Goal: Go to known website: Go to known website

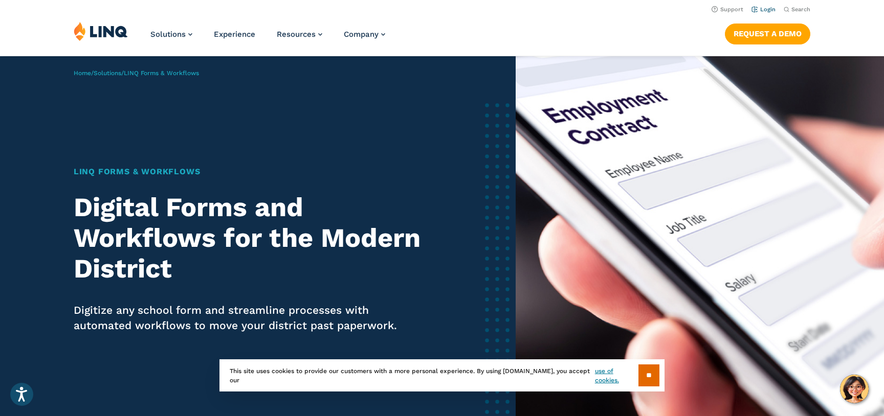
click at [764, 9] on link "Login" at bounding box center [763, 9] width 24 height 7
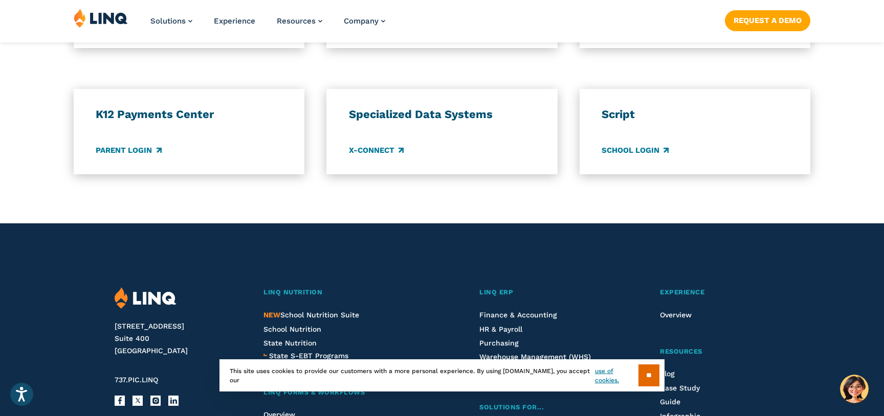
scroll to position [885, 0]
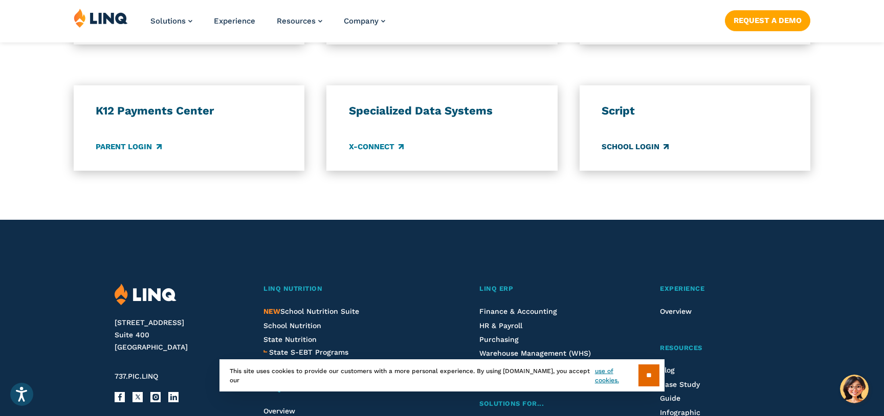
drag, startPoint x: 637, startPoint y: 132, endPoint x: 637, endPoint y: 142, distance: 9.2
click at [637, 134] on div "Script School Login" at bounding box center [695, 128] width 187 height 49
click at [636, 143] on link "School Login" at bounding box center [635, 146] width 67 height 11
